Goal: Task Accomplishment & Management: Manage account settings

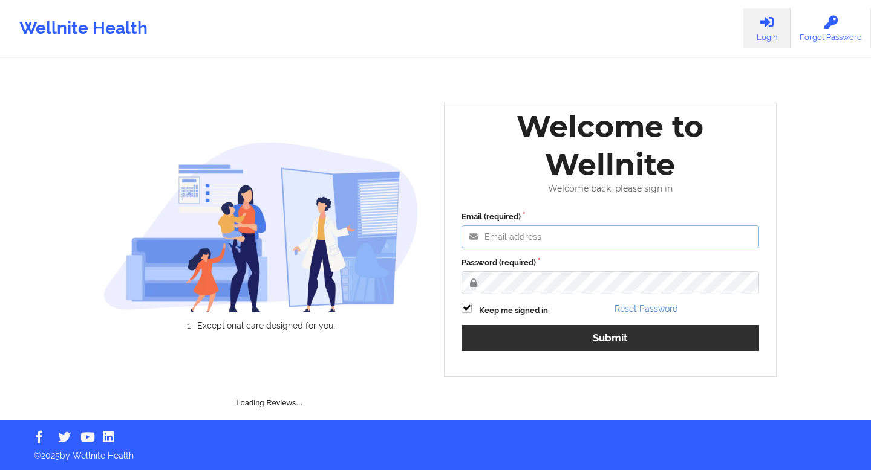
type input "[EMAIL_ADDRESS][DOMAIN_NAME]"
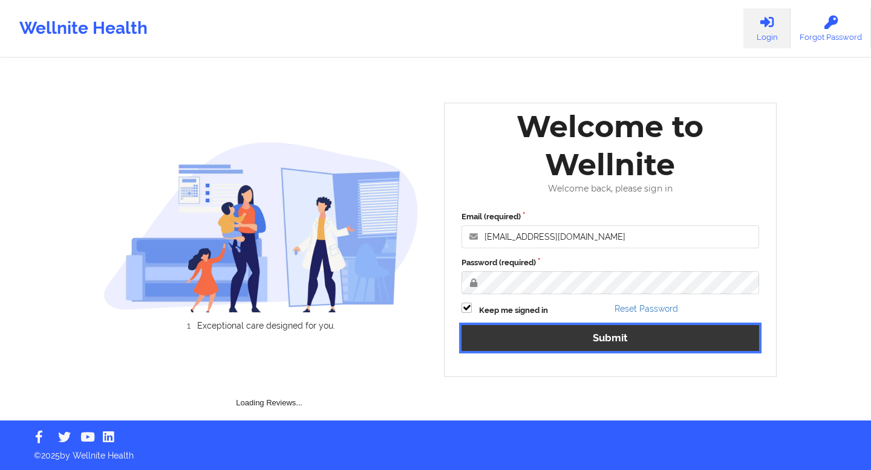
click at [541, 340] on button "Submit" at bounding box center [610, 338] width 298 height 26
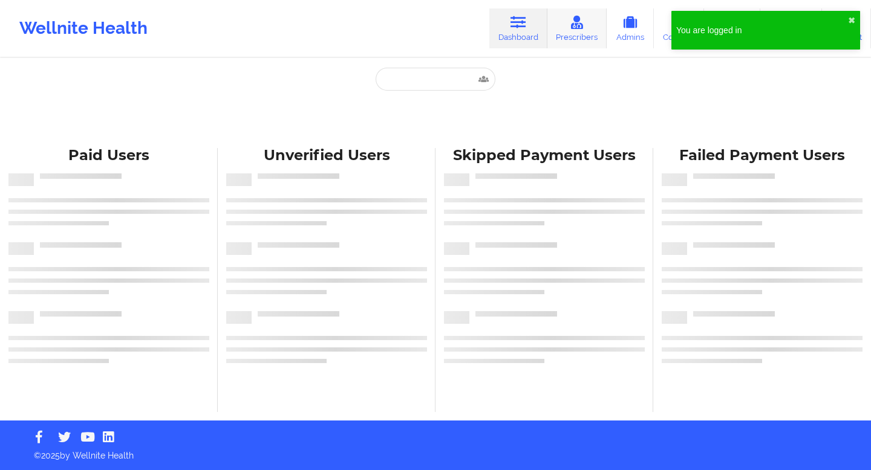
click at [583, 31] on link "Prescribers" at bounding box center [577, 28] width 60 height 40
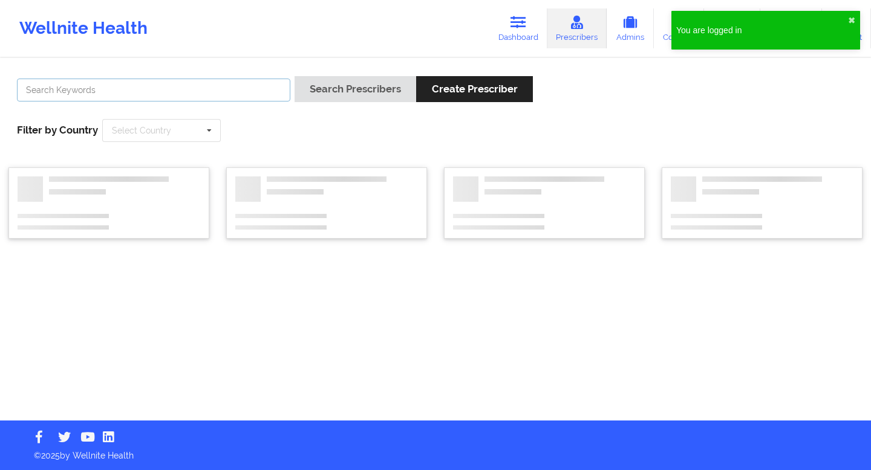
click at [218, 86] on input "text" at bounding box center [153, 90] width 273 height 23
paste input "[EMAIL_ADDRESS][DOMAIN_NAME],"
click at [295, 76] on button "Search Prescribers" at bounding box center [356, 89] width 122 height 26
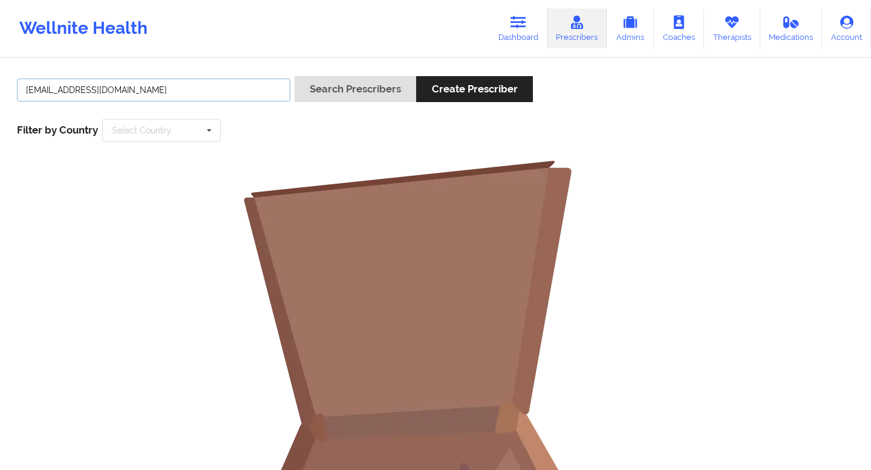
type input "[EMAIL_ADDRESS][DOMAIN_NAME]"
click at [295, 76] on button "Search Prescribers" at bounding box center [356, 89] width 122 height 26
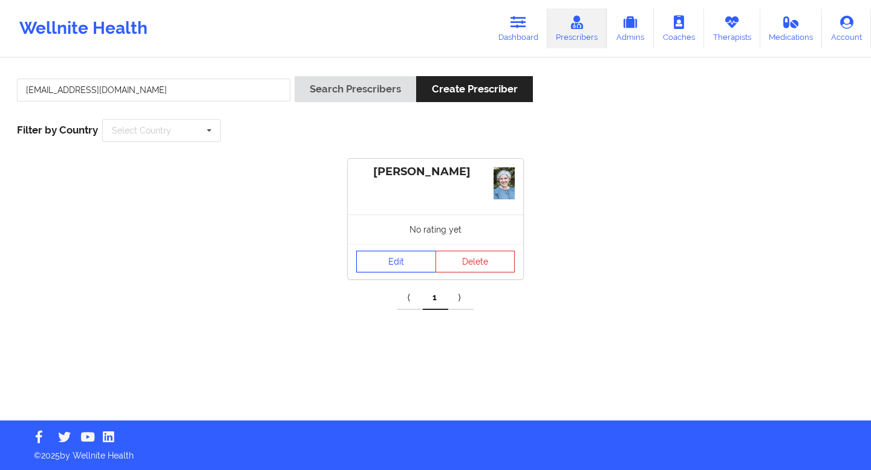
click at [408, 265] on link "Edit" at bounding box center [396, 262] width 80 height 22
